Goal: Ask a question

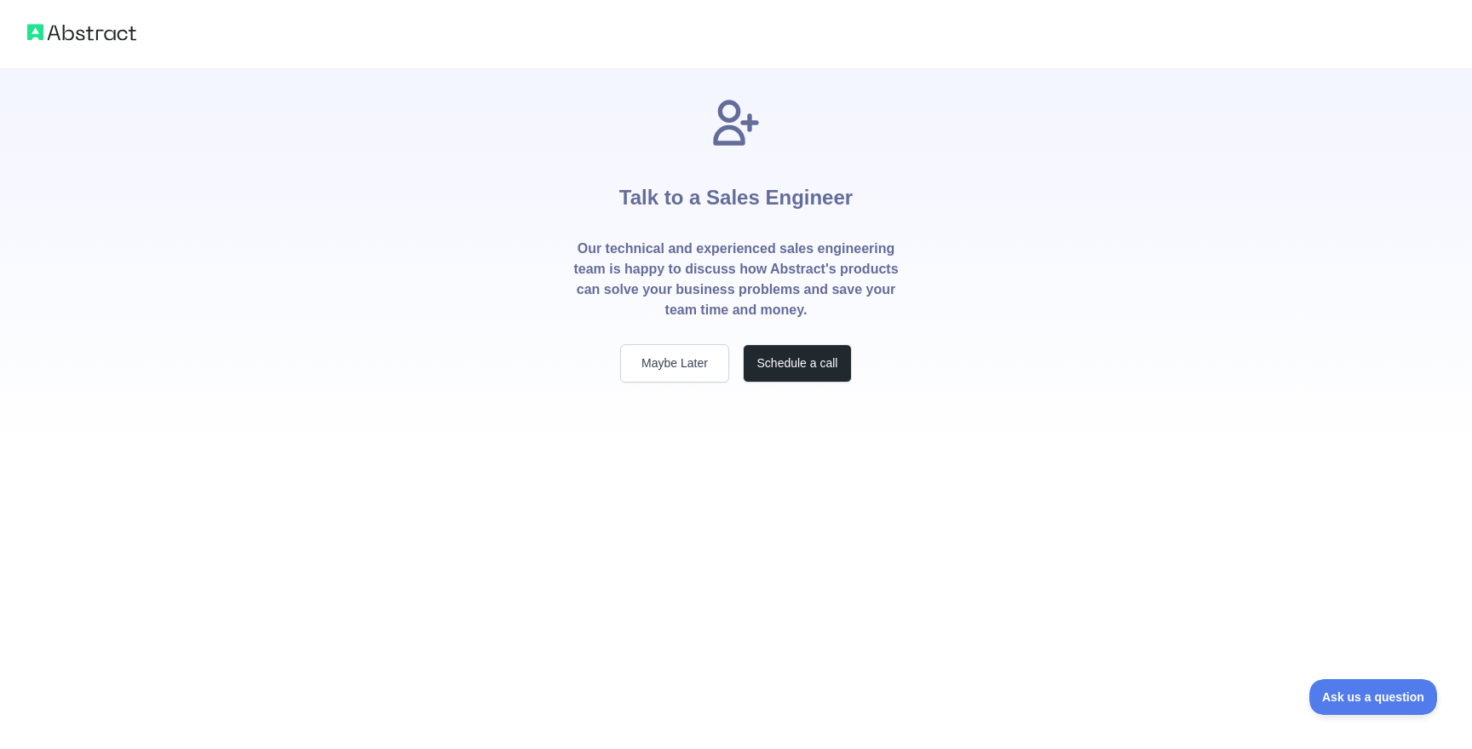
click at [50, 34] on img at bounding box center [81, 32] width 109 height 24
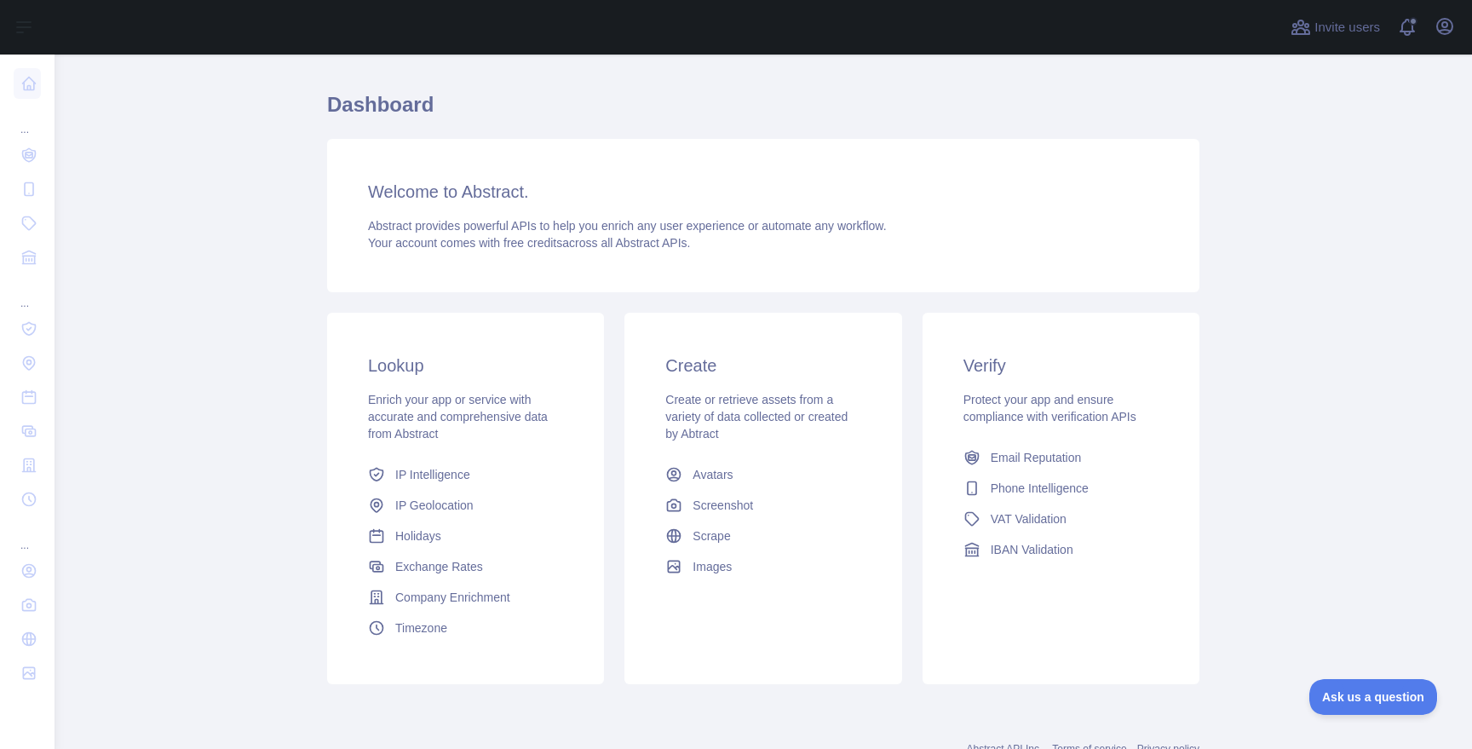
scroll to position [44, 0]
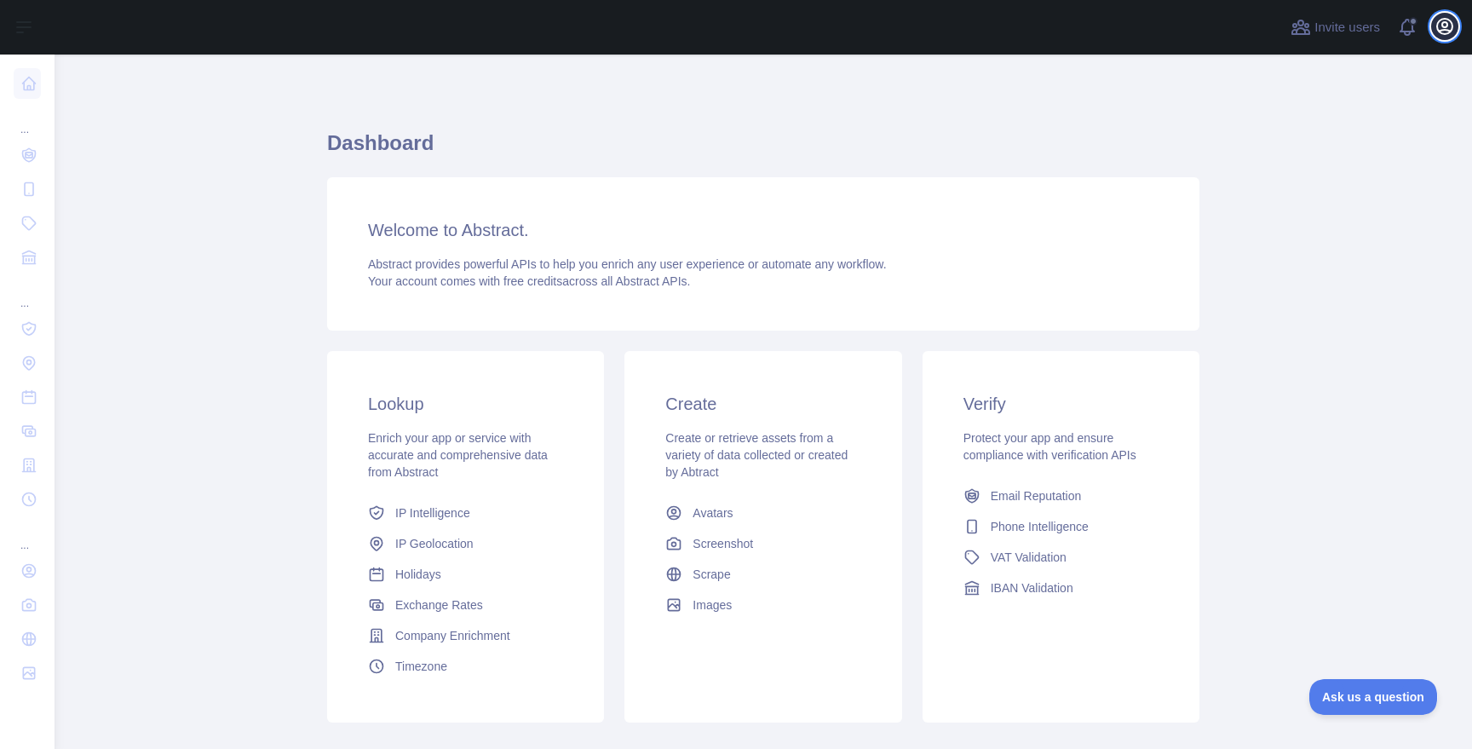
click at [1449, 26] on icon "button" at bounding box center [1445, 26] width 20 height 20
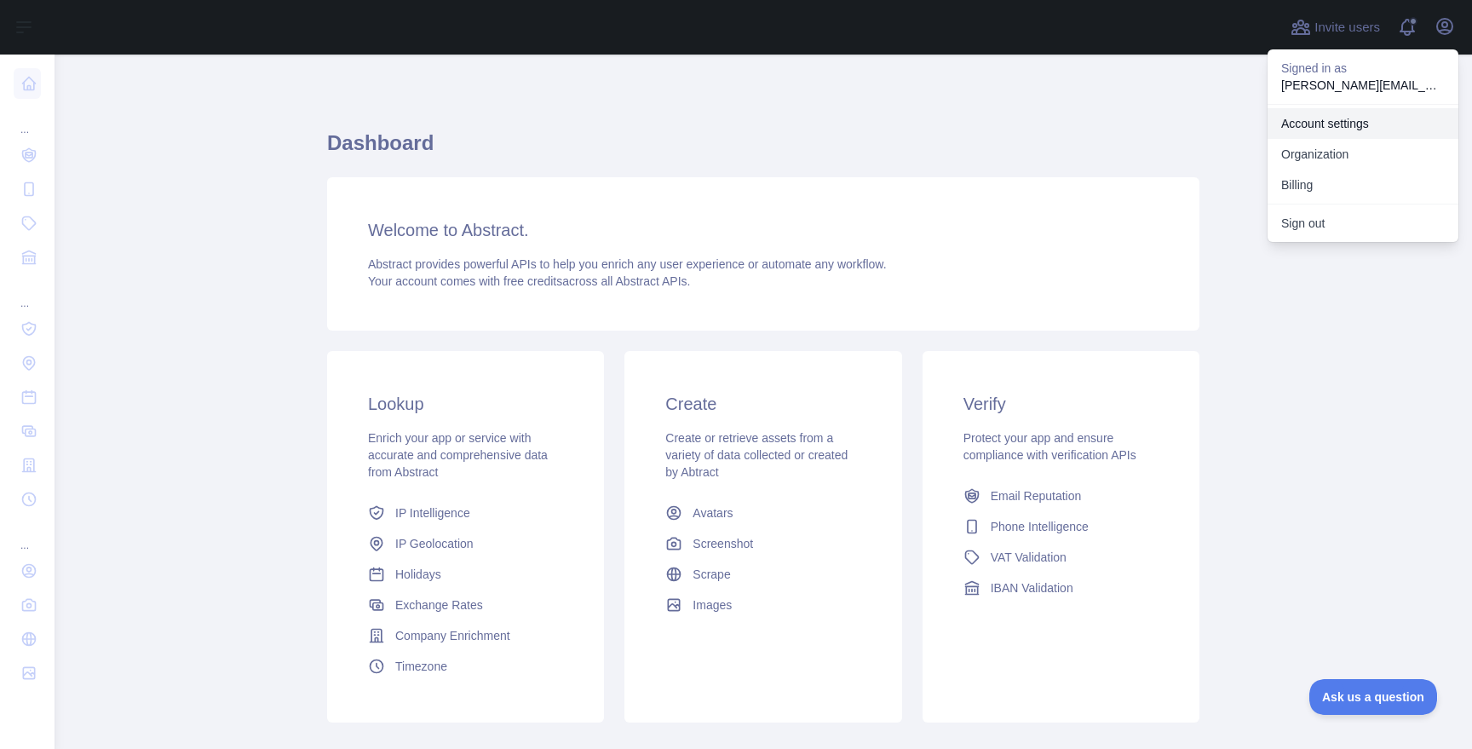
click at [1351, 120] on link "Account settings" at bounding box center [1363, 123] width 191 height 31
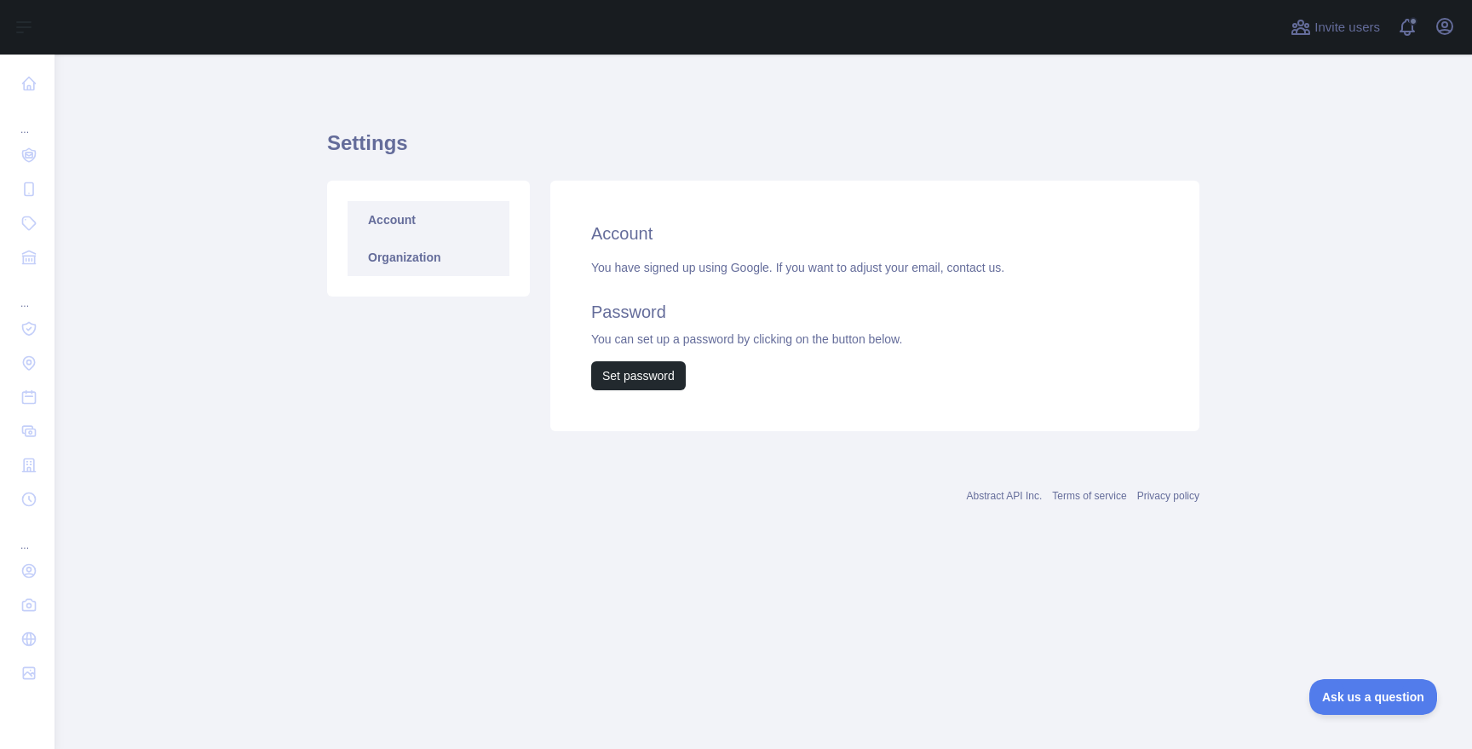
click at [417, 258] on link "Organization" at bounding box center [429, 257] width 162 height 37
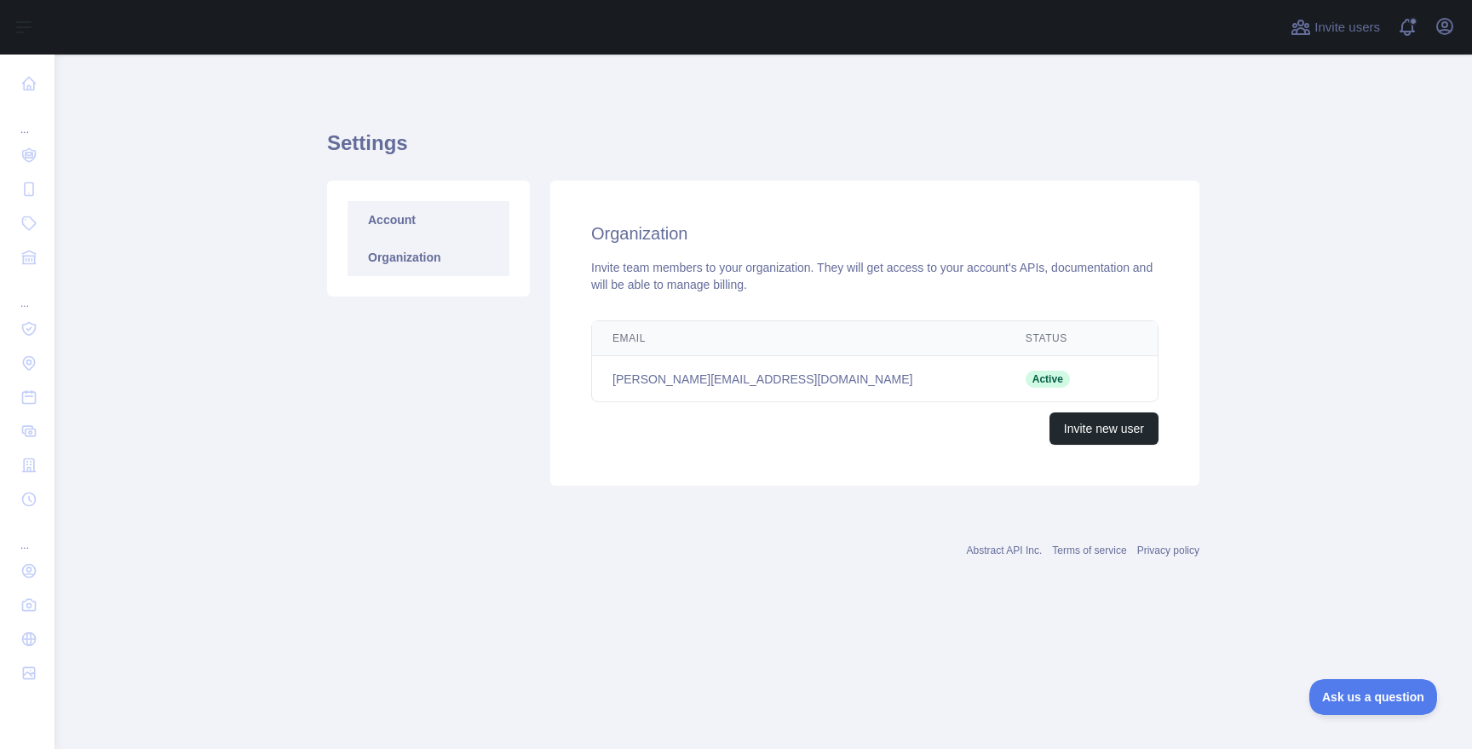
click at [396, 216] on link "Account" at bounding box center [429, 219] width 162 height 37
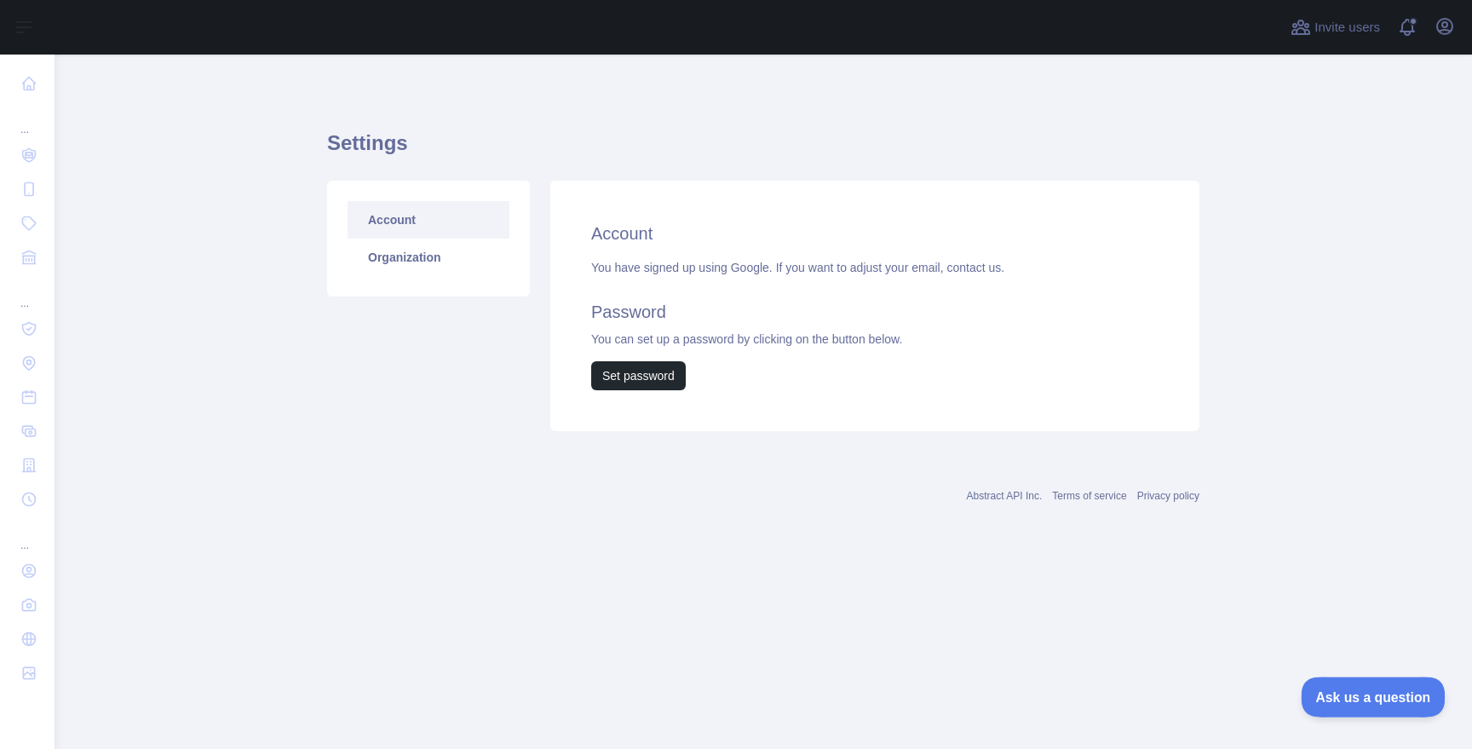
click at [1366, 680] on button "Ask us a question" at bounding box center [1365, 695] width 128 height 36
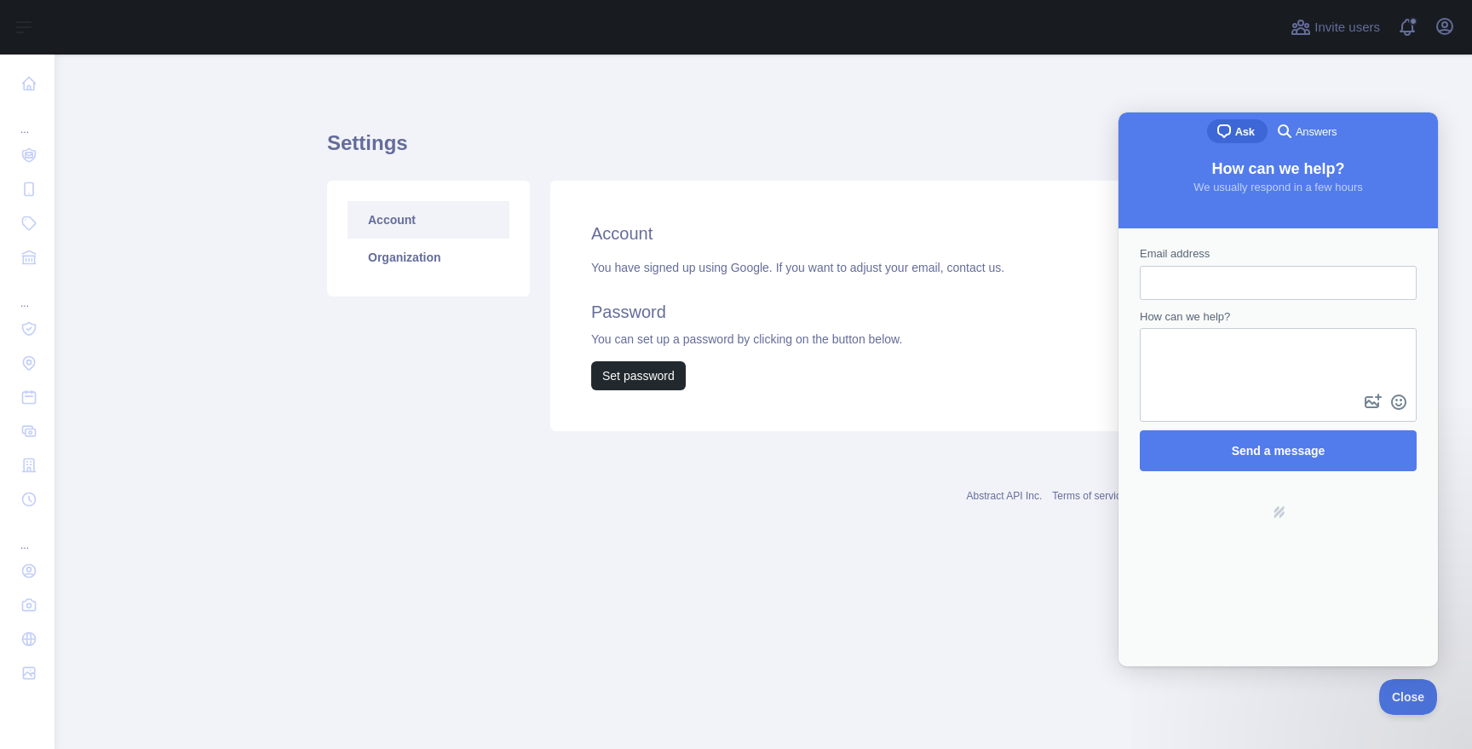
click at [953, 124] on div "Settings Account Organization Account You have signed up using Google. If you w…" at bounding box center [763, 275] width 872 height 360
